Goal: Find specific page/section: Find specific page/section

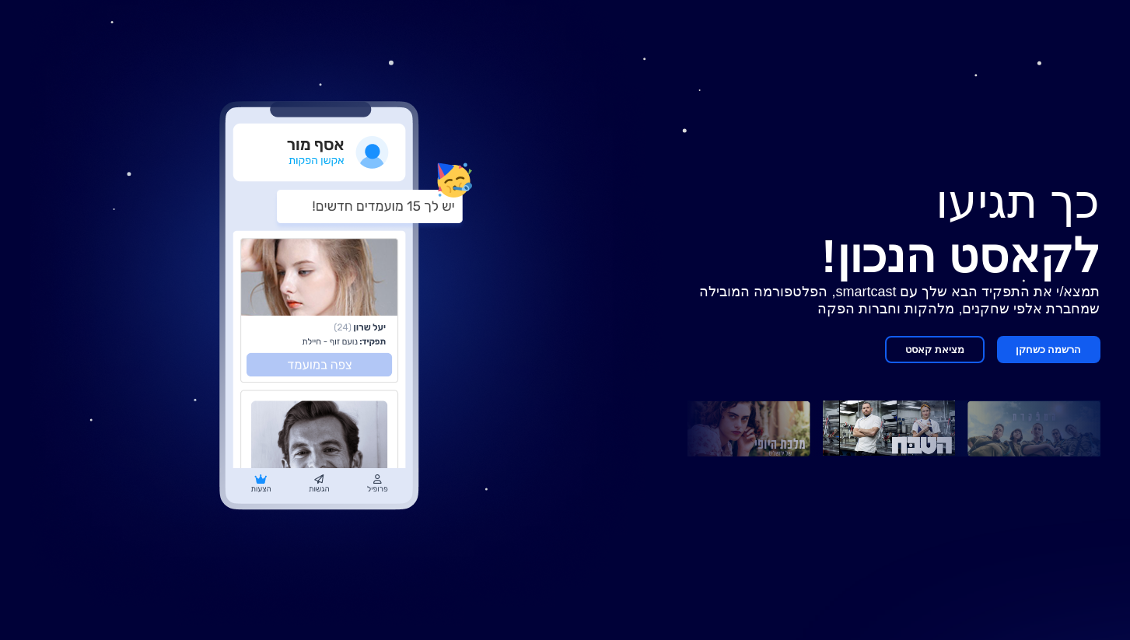
scroll to position [114, 0]
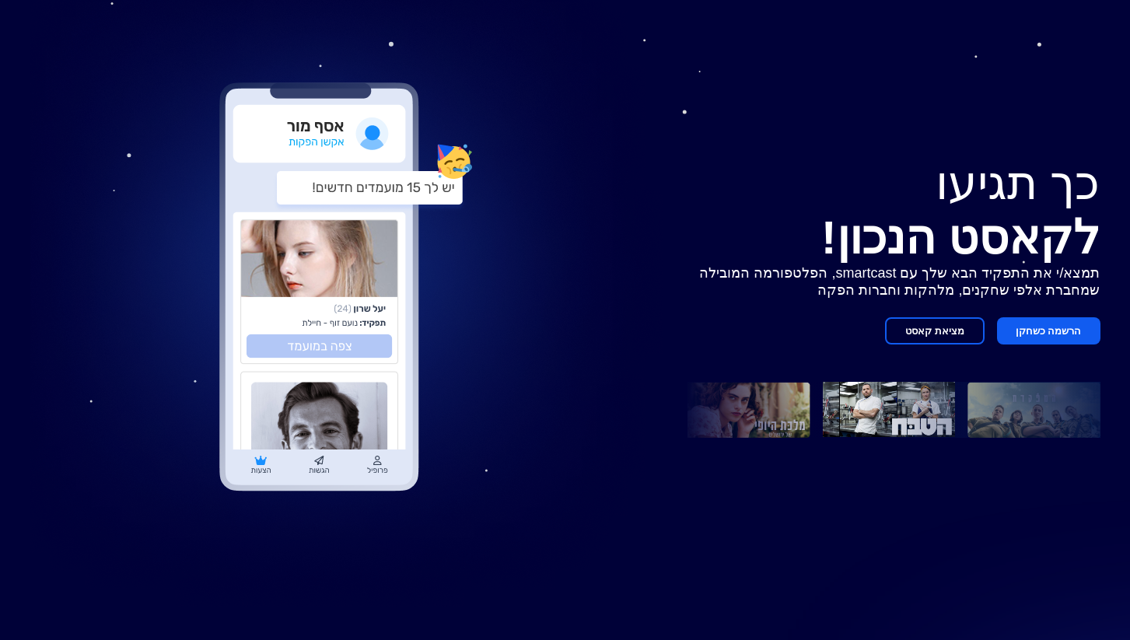
click at [848, 281] on p "תמצא/י את התפקיד הבא שלך עם smartcast, הפלטפורמה המובילה שמחברת אלפי שחקנים, מל…" at bounding box center [893, 281] width 413 height 34
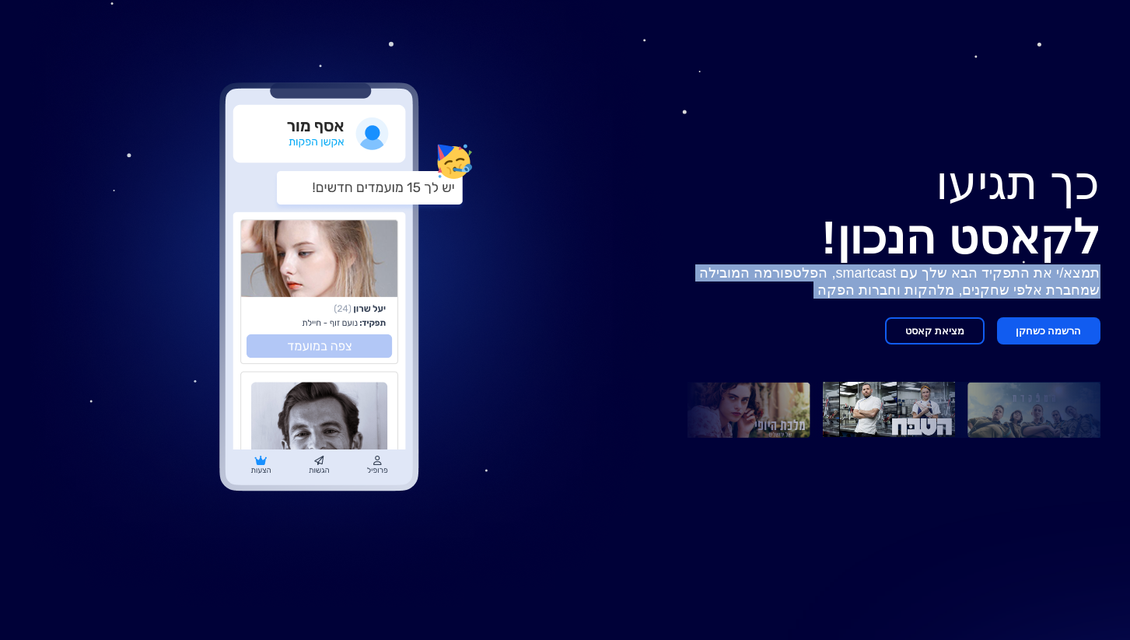
click at [928, 293] on p "תמצא/י את התפקיד הבא שלך עם smartcast, הפלטפורמה המובילה שמחברת אלפי שחקנים, מל…" at bounding box center [893, 281] width 413 height 34
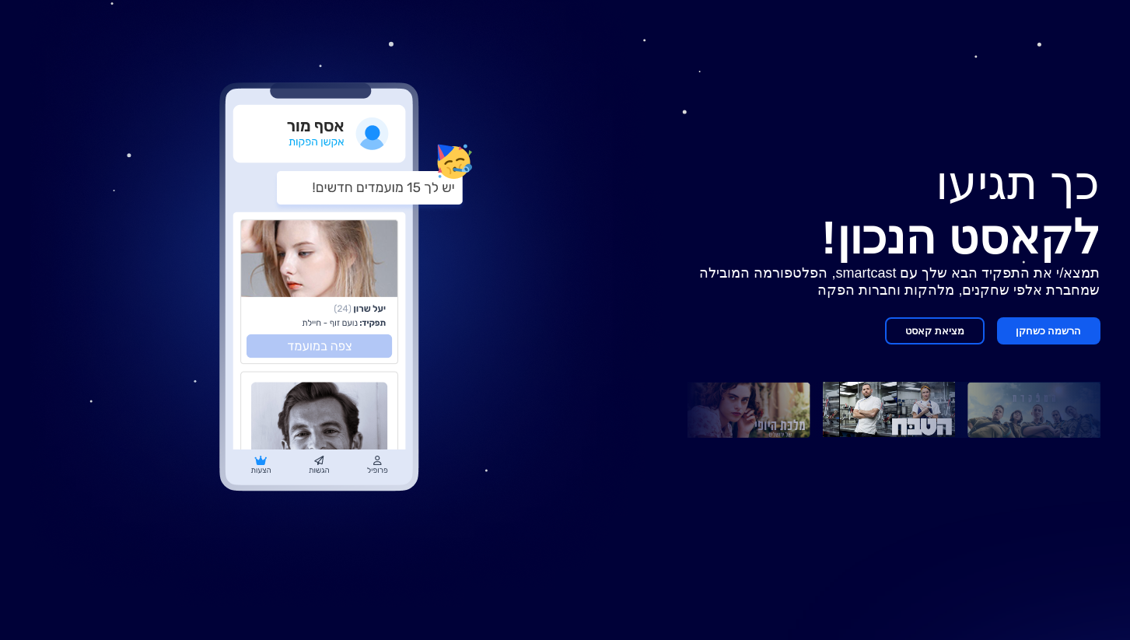
click at [943, 277] on p "תמצא/י את התפקיד הבא שלך עם smartcast, הפלטפורמה המובילה שמחברת אלפי שחקנים, מל…" at bounding box center [893, 281] width 413 height 34
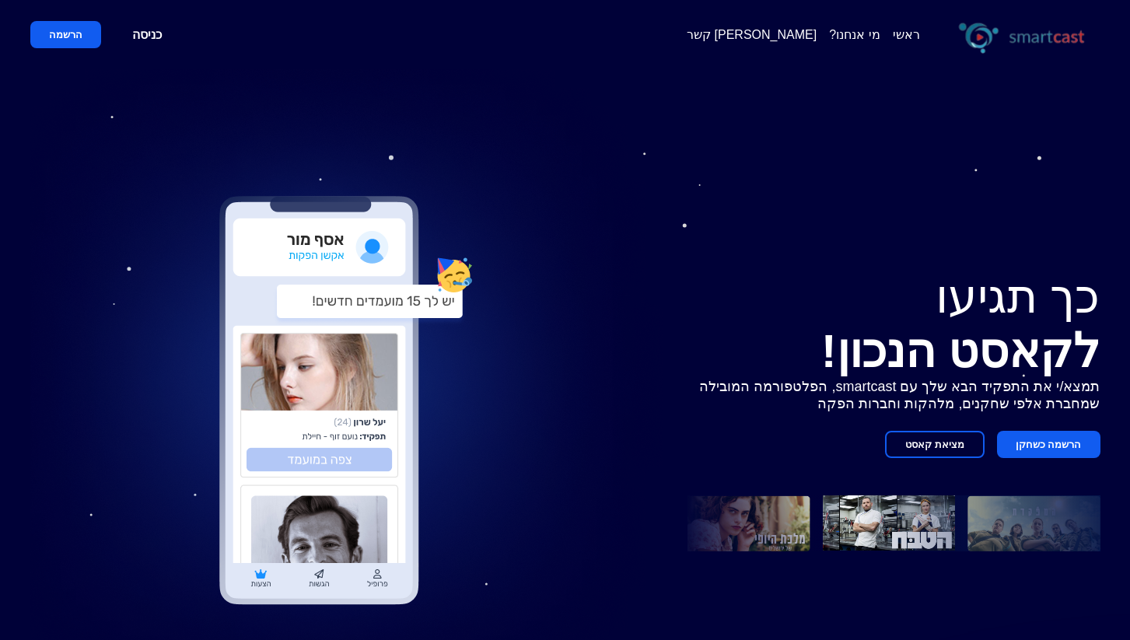
click at [535, 63] on div "ראשי מי אנחנו? [PERSON_NAME] קשר כניסה הרשמה" at bounding box center [565, 34] width 1070 height 69
click at [837, 390] on p "תמצא/י את התפקיד הבא שלך עם smartcast, הפלטפורמה המובילה שמחברת אלפי שחקנים, מל…" at bounding box center [893, 395] width 413 height 34
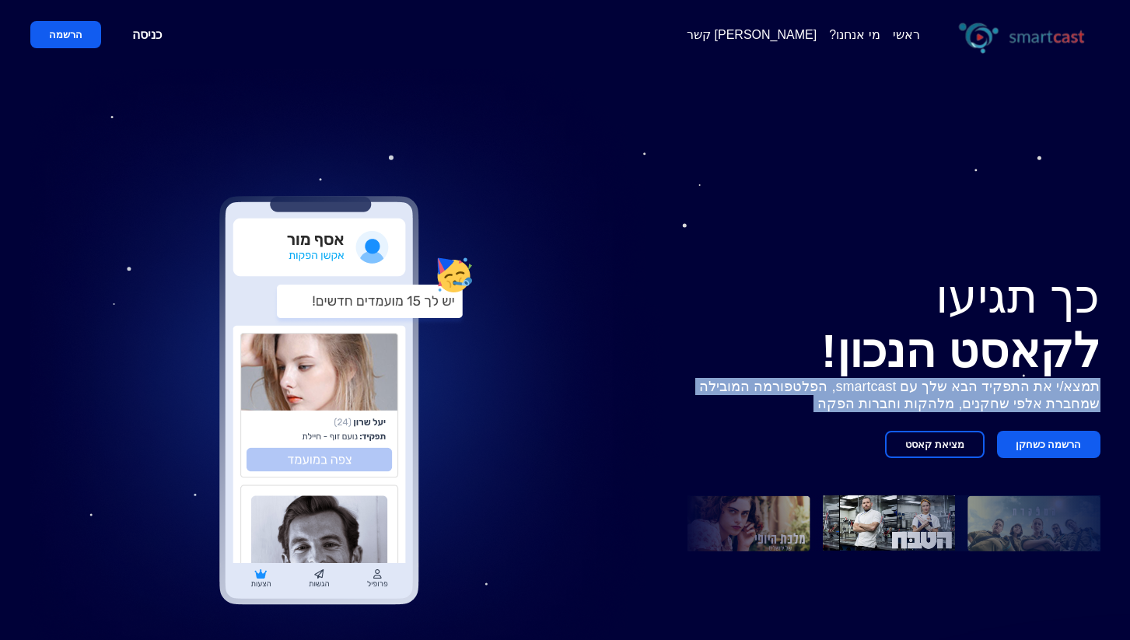
click at [837, 390] on p "תמצא/י את התפקיד הבא שלך עם smartcast, הפלטפורמה המובילה שמחברת אלפי שחקנים, מל…" at bounding box center [893, 395] width 413 height 34
click at [874, 359] on span "לקאסט הנכון!" at bounding box center [960, 351] width 279 height 52
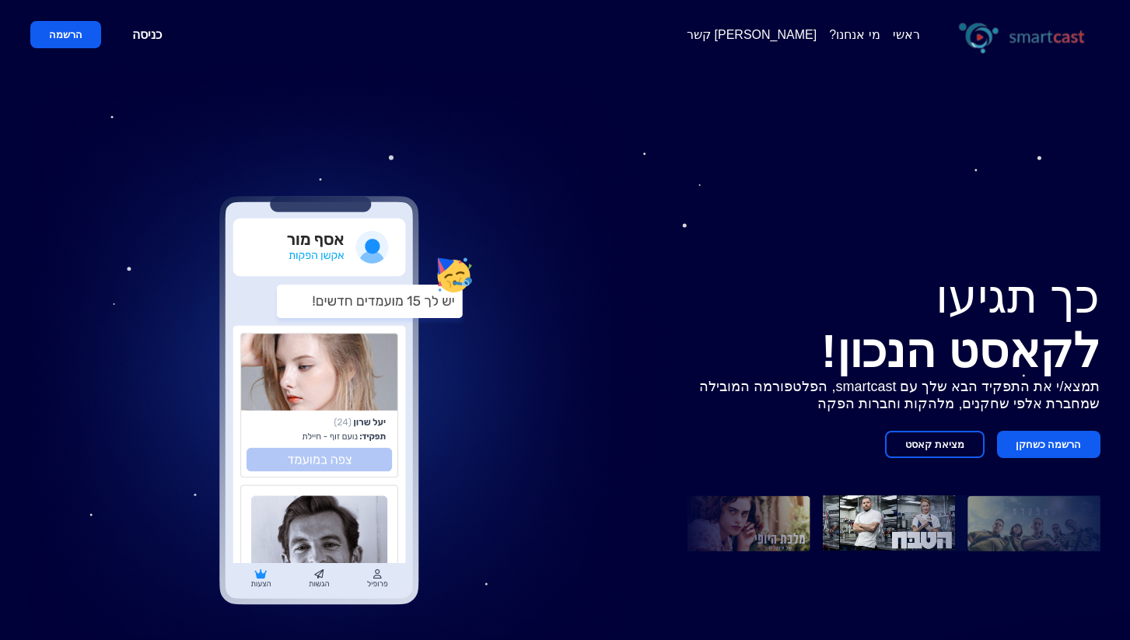
click at [874, 359] on span "לקאסט הנכון!" at bounding box center [960, 351] width 279 height 52
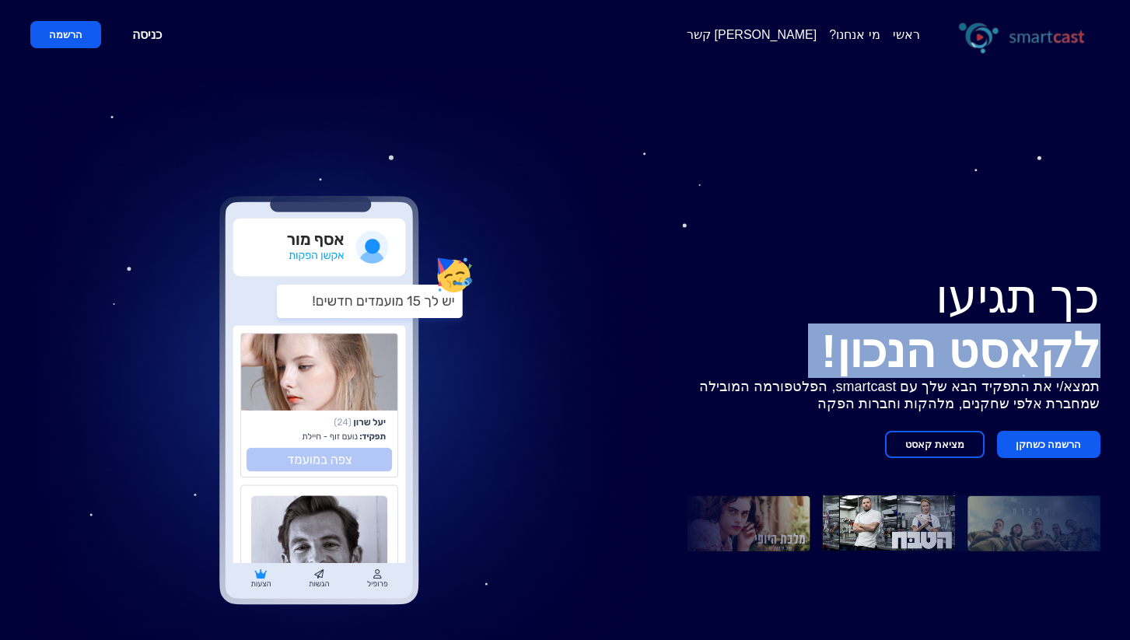
click at [860, 374] on span "לקאסט הנכון!" at bounding box center [960, 351] width 279 height 52
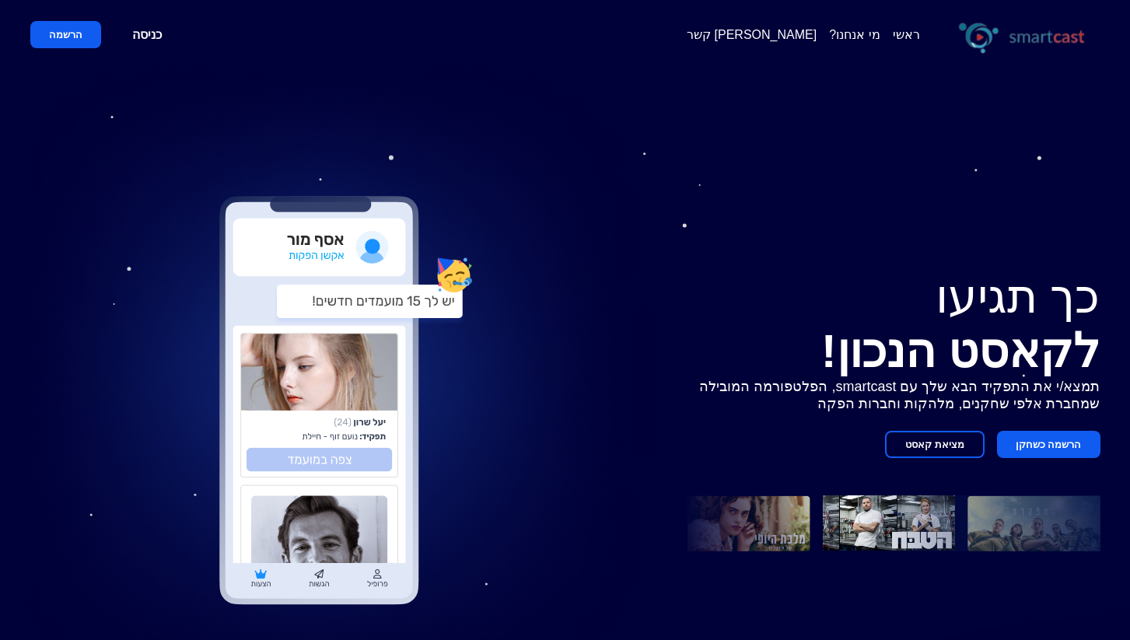
click at [858, 395] on p "תמצא/י את התפקיד הבא שלך עם smartcast, הפלטפורמה המובילה שמחברת אלפי שחקנים, מל…" at bounding box center [893, 395] width 413 height 34
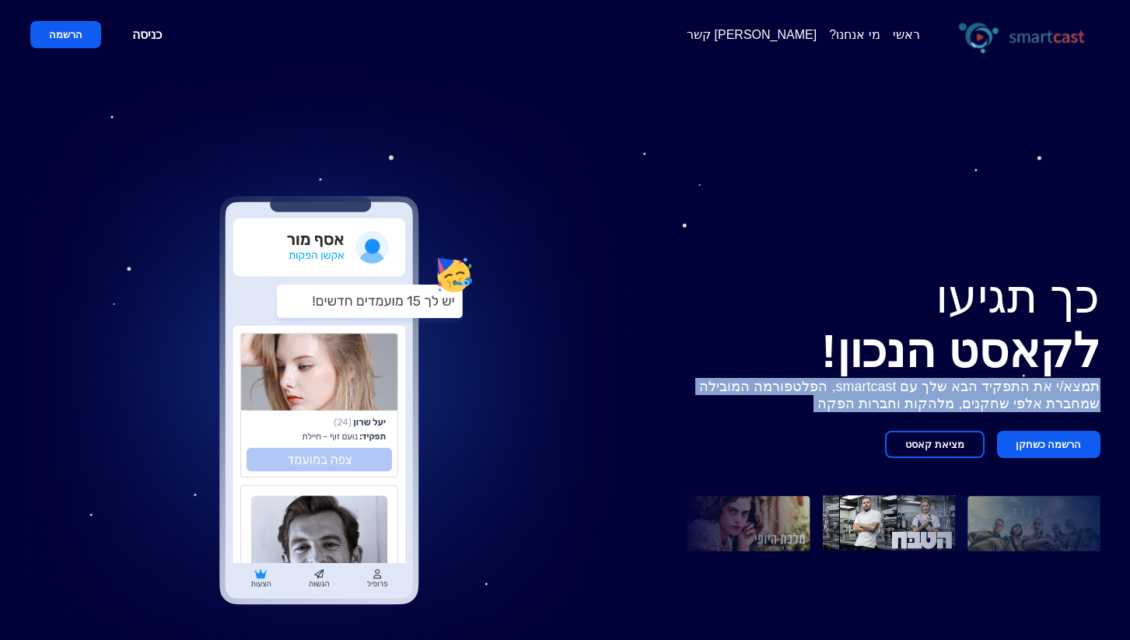
click at [858, 395] on p "תמצא/י את התפקיד הבא שלך עם smartcast, הפלטפורמה המובילה שמחברת אלפי שחקנים, מל…" at bounding box center [893, 395] width 413 height 34
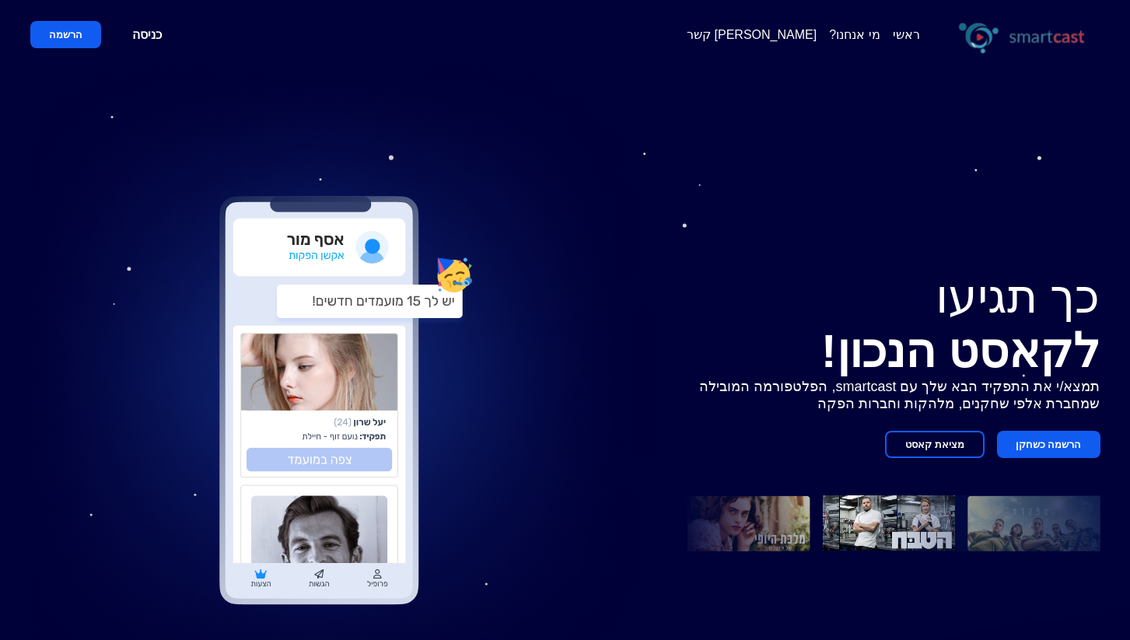
click at [858, 395] on p "תמצא/י את התפקיד הבא שלך עם smartcast, הפלטפורמה המובילה שמחברת אלפי שחקנים, מל…" at bounding box center [893, 395] width 413 height 34
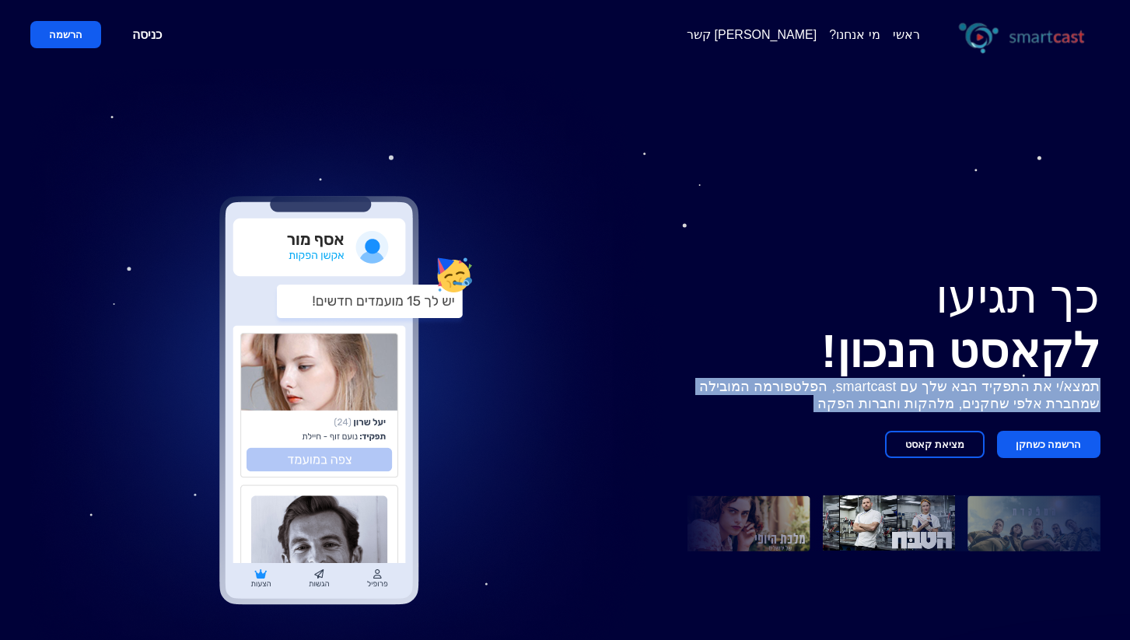
click at [858, 395] on p "תמצא/י את התפקיד הבא שלך עם smartcast, הפלטפורמה המובילה שמחברת אלפי שחקנים, מל…" at bounding box center [893, 395] width 413 height 34
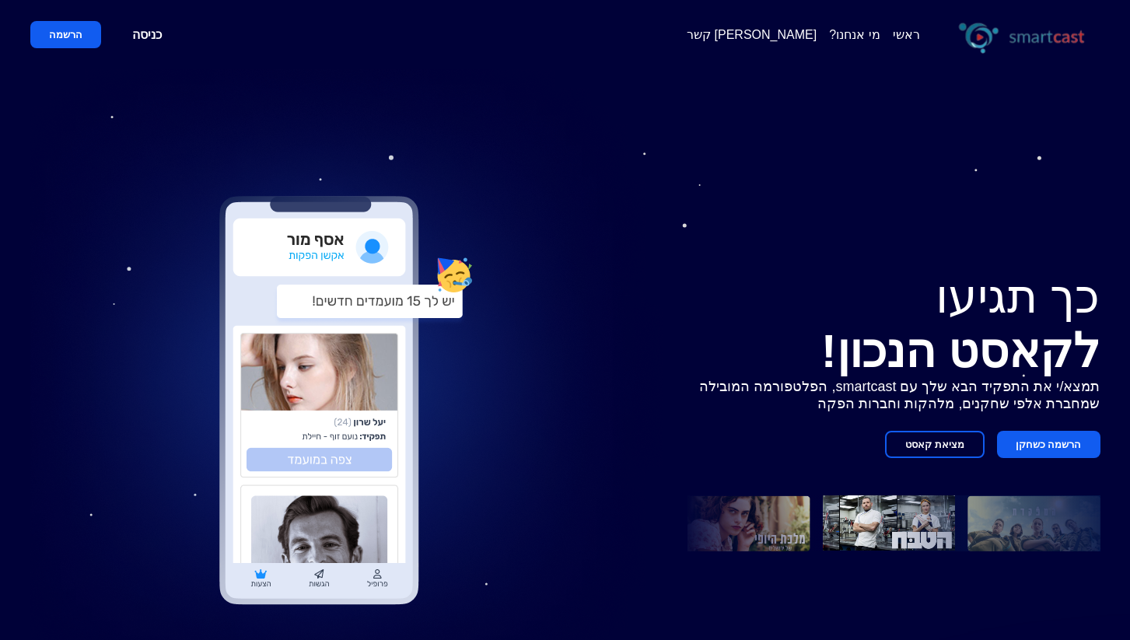
click at [858, 395] on p "תמצא/י את התפקיד הבא שלך עם smartcast, הפלטפורמה המובילה שמחברת אלפי שחקנים, מל…" at bounding box center [893, 395] width 413 height 34
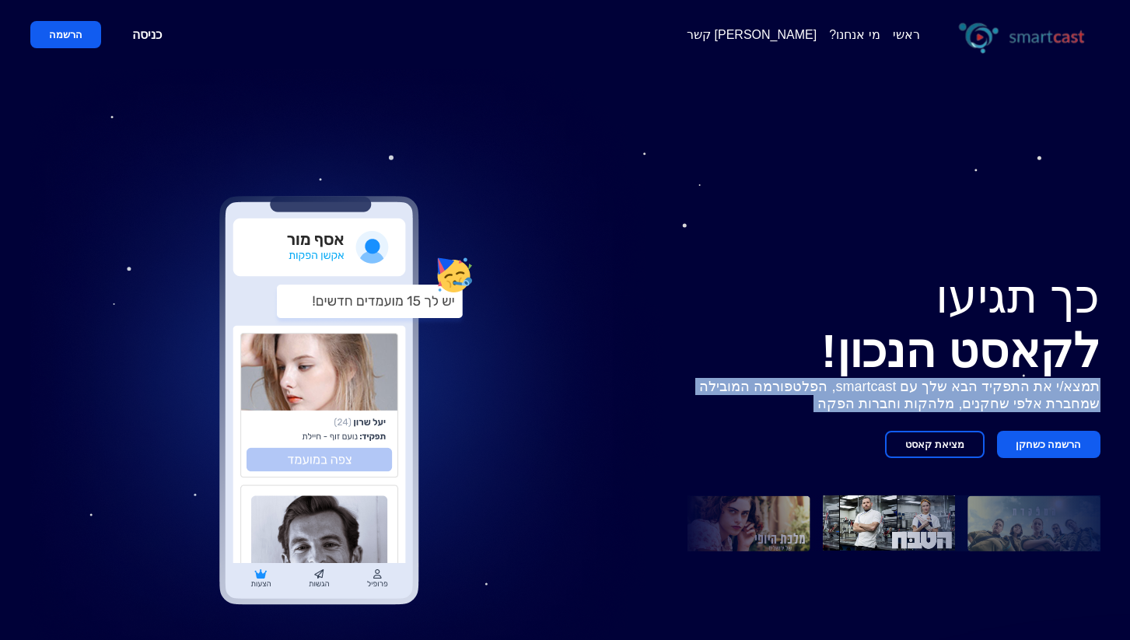
click at [937, 442] on button "מציאת קאסט" at bounding box center [935, 444] width 100 height 27
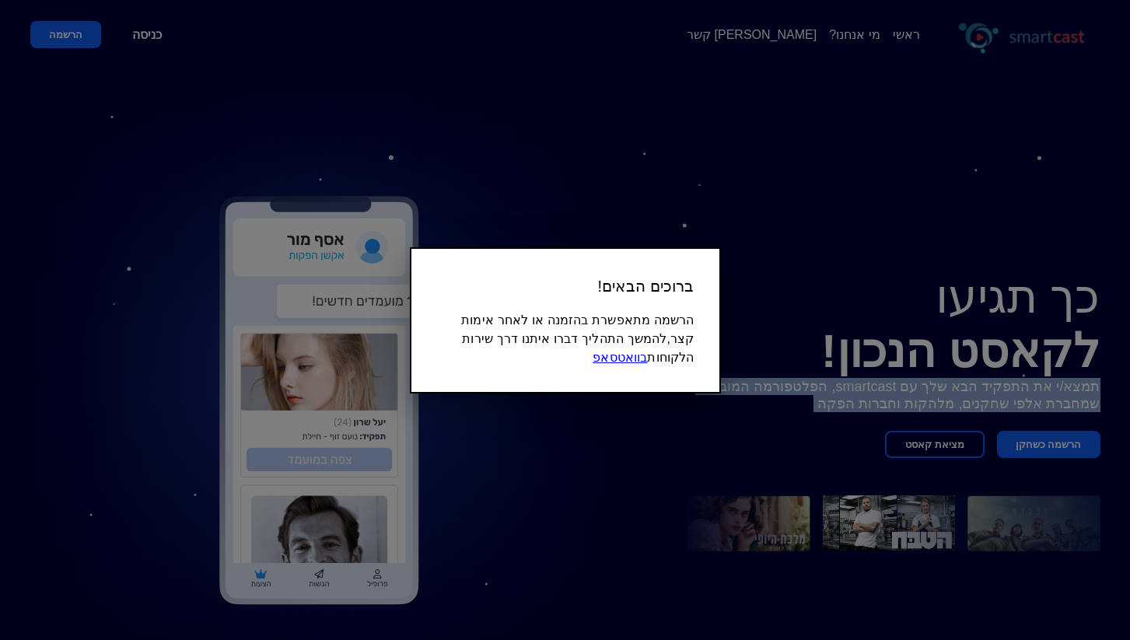
click at [937, 442] on div at bounding box center [565, 320] width 1130 height 640
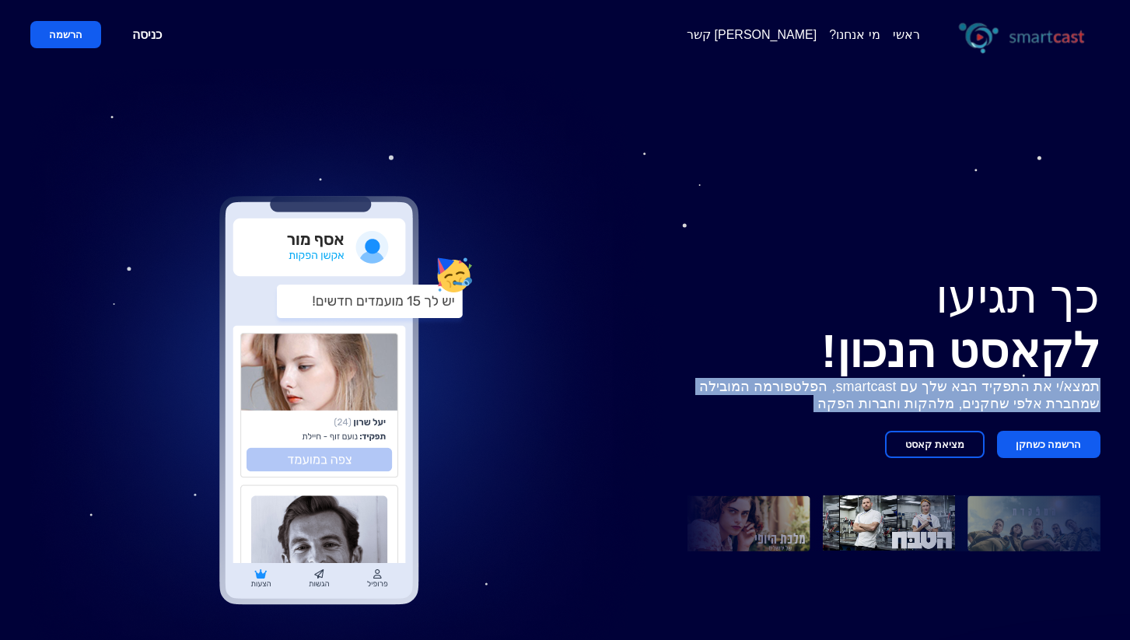
click at [939, 441] on button "מציאת קאסט" at bounding box center [935, 444] width 100 height 27
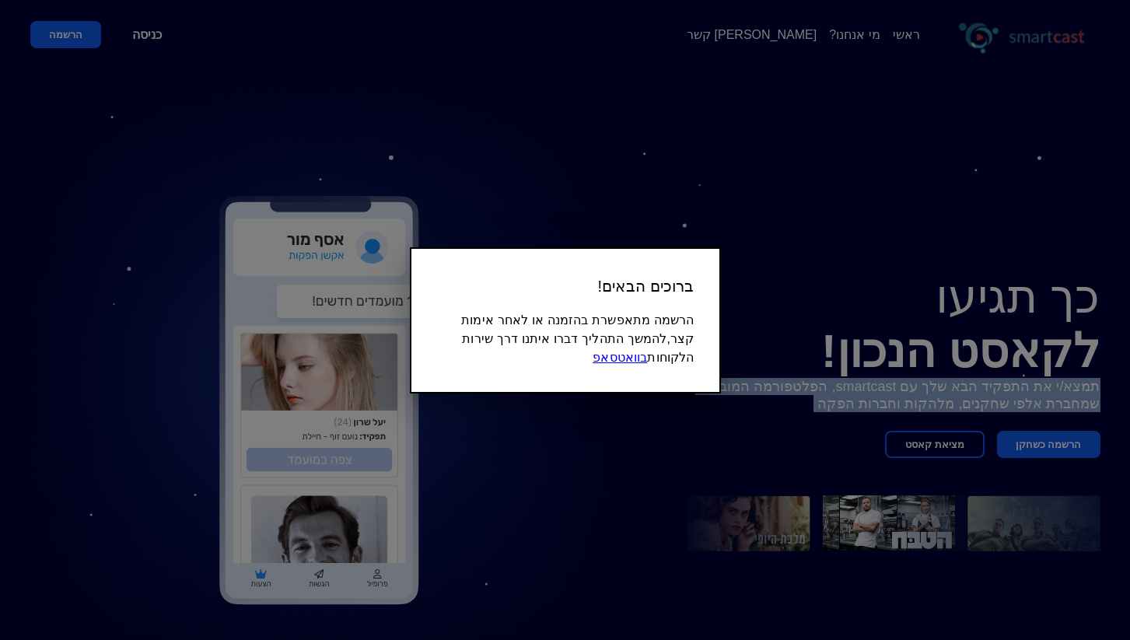
click at [804, 385] on div at bounding box center [565, 320] width 1130 height 640
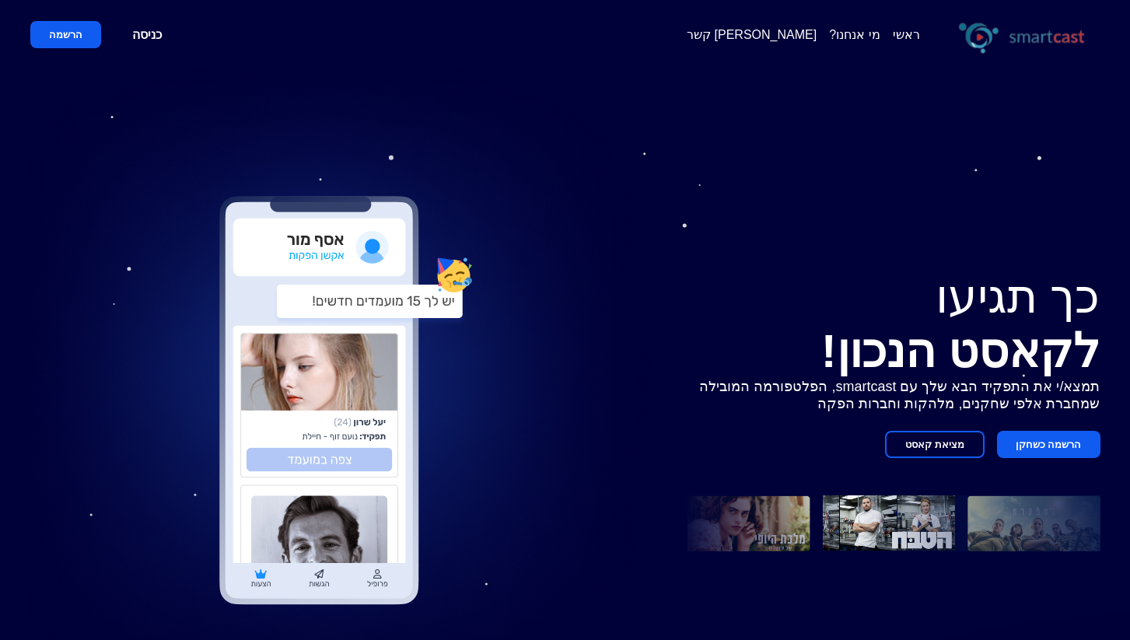
click at [801, 385] on p "תמצא/י את התפקיד הבא שלך עם smartcast, הפלטפורמה המובילה שמחברת אלפי שחקנים, מל…" at bounding box center [893, 395] width 413 height 34
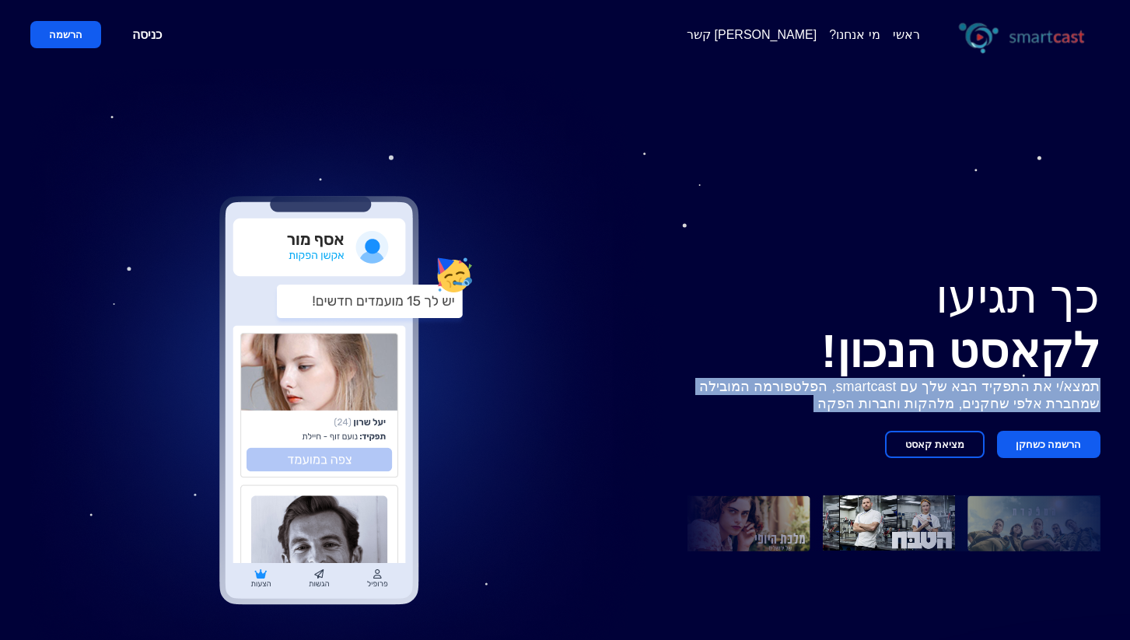
click at [848, 396] on p "תמצא/י את התפקיד הבא שלך עם smartcast, הפלטפורמה המובילה שמחברת אלפי שחקנים, מל…" at bounding box center [893, 395] width 413 height 34
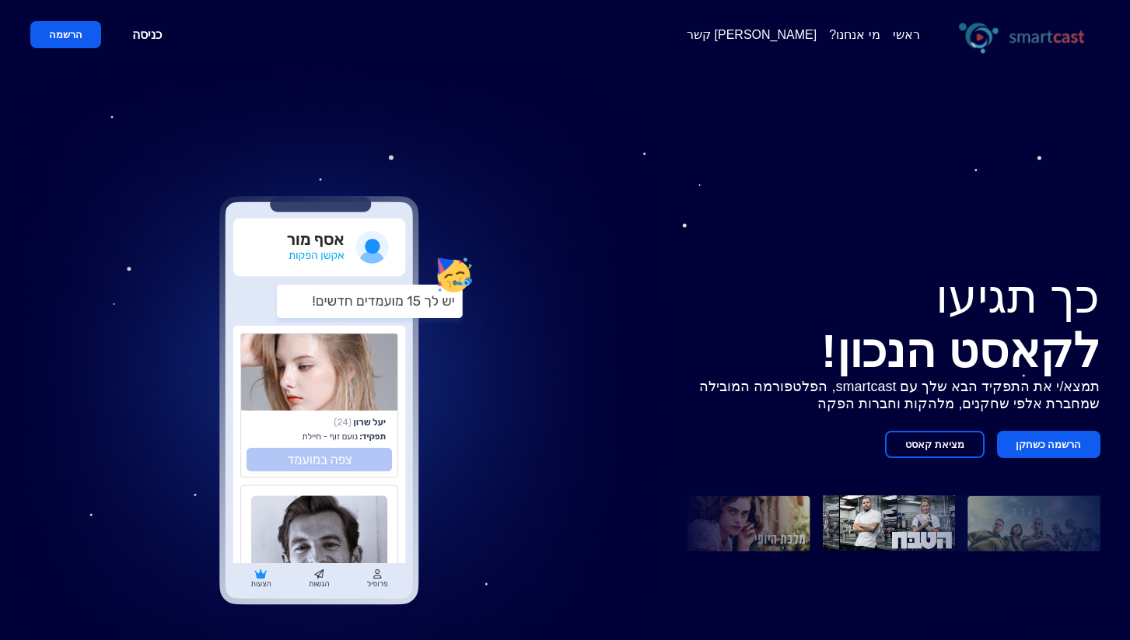
click at [848, 396] on p "תמצא/י את התפקיד הבא שלך עם smartcast, הפלטפורמה המובילה שמחברת אלפי שחקנים, מל…" at bounding box center [893, 395] width 413 height 34
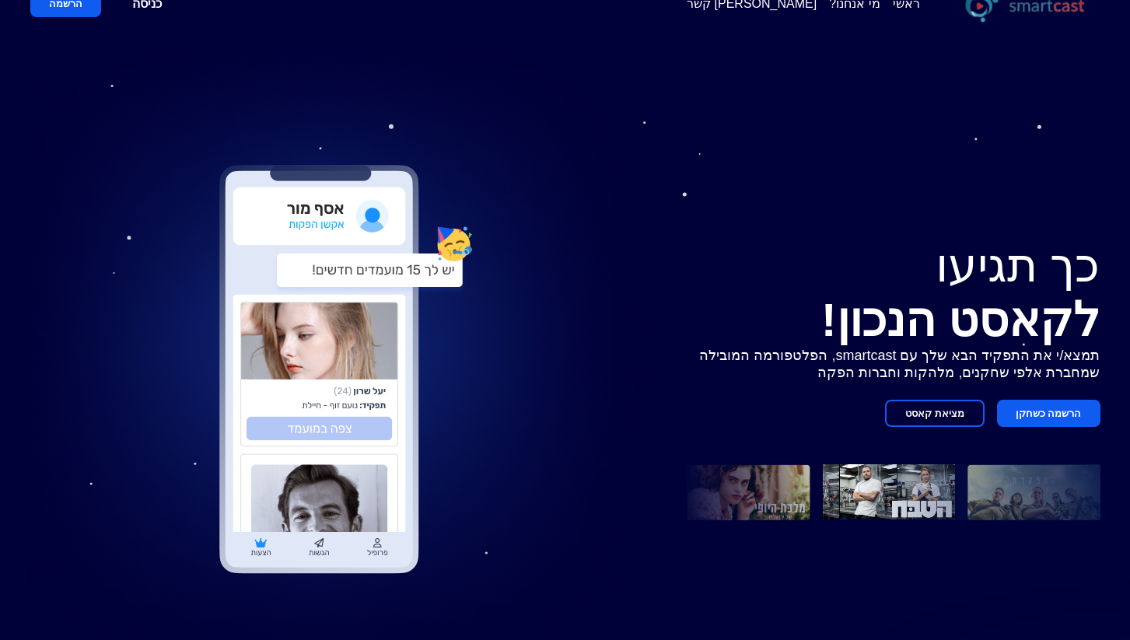
click at [589, 187] on img at bounding box center [358, 379] width 657 height 682
